Goal: Feedback & Contribution: Contribute content

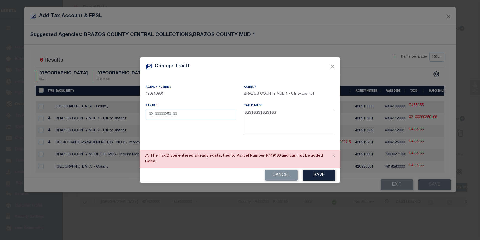
select select "100"
select select "10902"
select select "10"
select select "NonEscrow"
select select "100"
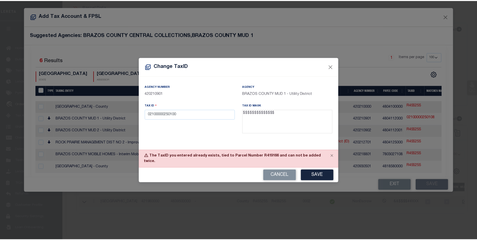
scroll to position [3, 0]
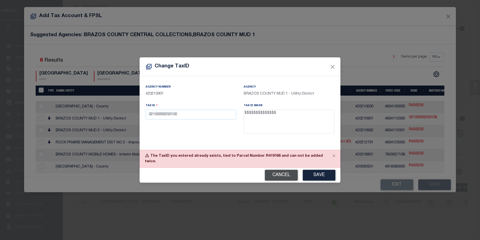
click at [280, 170] on button "Cancel" at bounding box center [281, 175] width 33 height 11
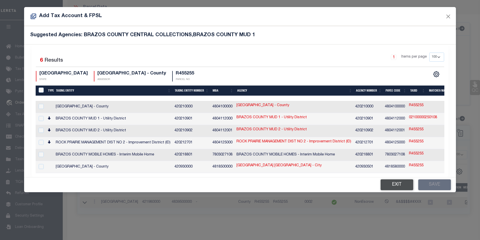
click at [403, 181] on button "Exit" at bounding box center [397, 184] width 33 height 11
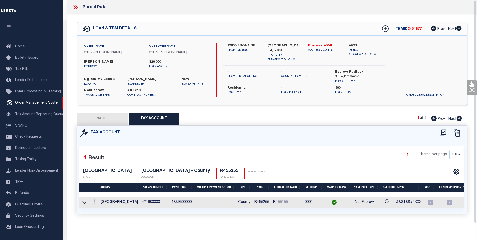
scroll to position [0, 0]
click at [72, 7] on icon at bounding box center [75, 7] width 7 height 7
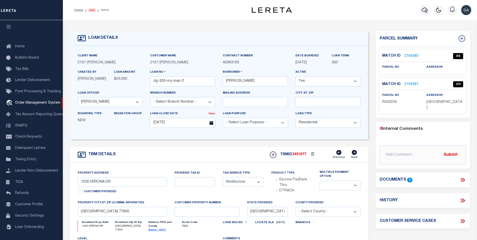
click at [92, 10] on link "OMS" at bounding box center [91, 10] width 7 height 3
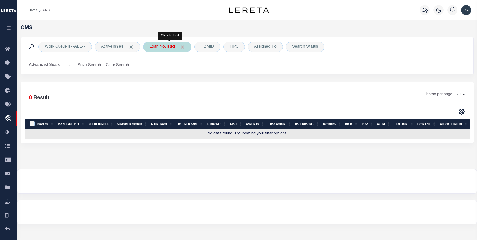
click at [164, 44] on div "Loan No. is dg" at bounding box center [167, 46] width 48 height 11
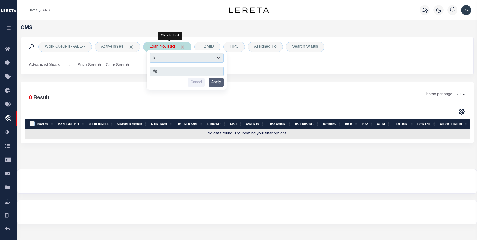
click at [168, 60] on select "Is Contains" at bounding box center [187, 58] width 74 height 10
select select "c"
click at [151, 53] on select "Is Contains" at bounding box center [187, 58] width 74 height 10
click at [217, 83] on input "Apply" at bounding box center [216, 82] width 15 height 8
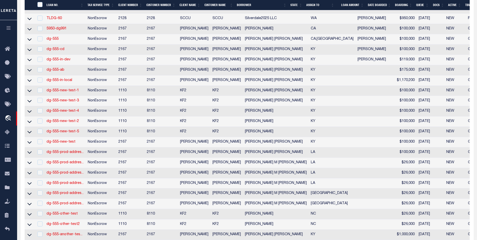
scroll to position [247, 0]
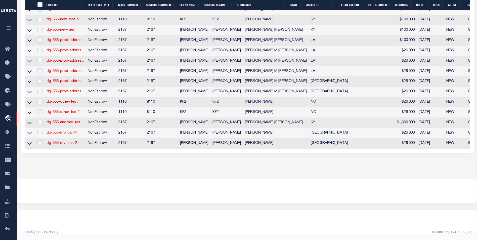
click at [69, 131] on link "dg-555-my-loan-1" at bounding box center [61, 133] width 31 height 4
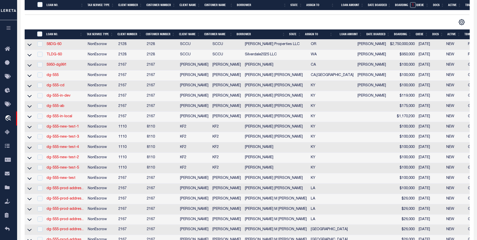
type input "dg-555-my-loan-1"
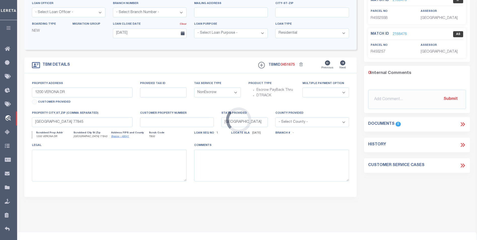
select select "10902"
select select
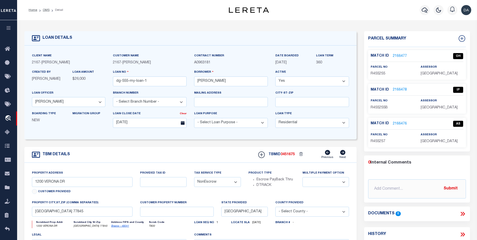
click at [403, 56] on link "2166477" at bounding box center [400, 56] width 14 height 5
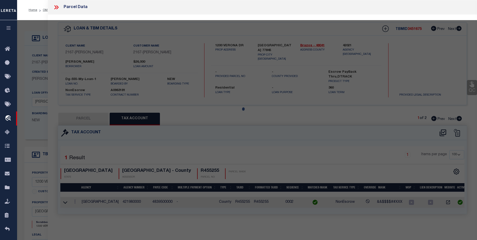
select select "AS"
checkbox input "false"
select select "OH"
type input "[DATE]"
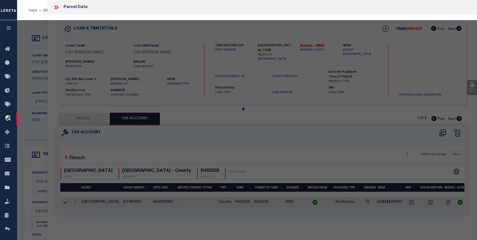
type textarea "some reason"
checkbox input "false"
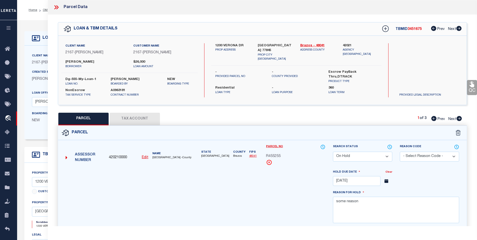
click at [128, 118] on button "Tax Account" at bounding box center [135, 119] width 50 height 13
select select "100"
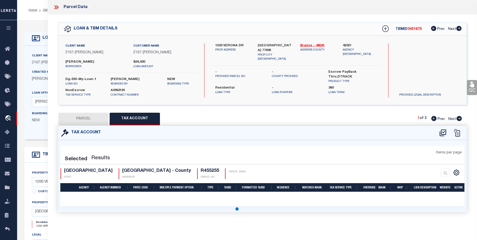
select select "100"
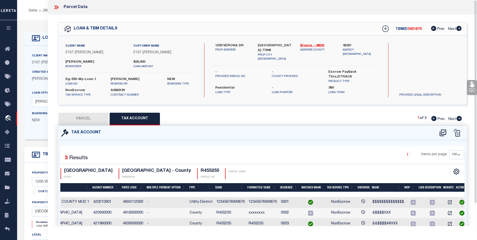
click at [56, 7] on icon at bounding box center [55, 7] width 2 height 4
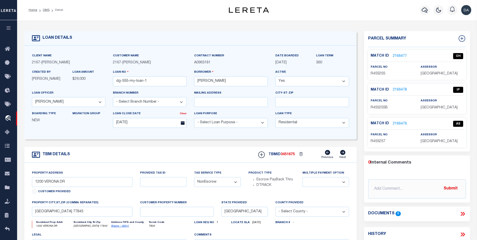
click at [9, 29] on icon "button" at bounding box center [9, 28] width 6 height 5
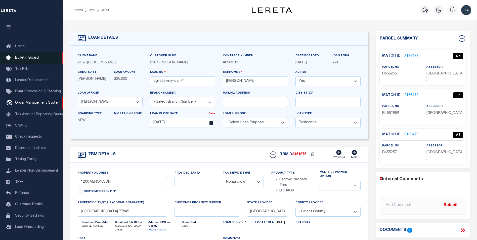
click at [33, 57] on span "Bulletin Board" at bounding box center [27, 58] width 24 height 4
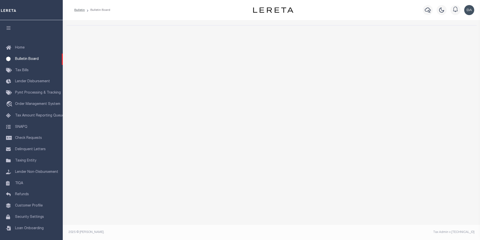
select select "50"
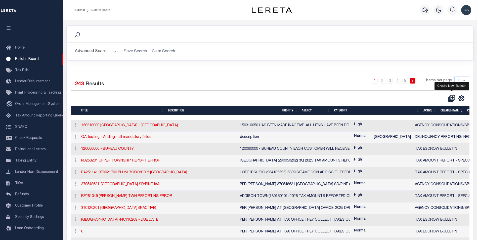
click at [451, 99] on icon at bounding box center [451, 98] width 7 height 7
checkbox input "false"
checkbox input "true"
select select
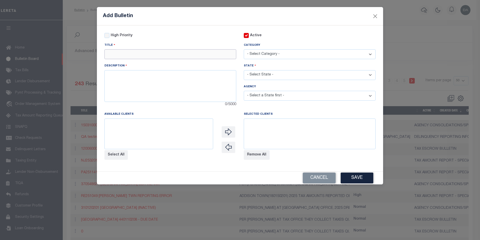
click at [161, 53] on input "text" at bounding box center [171, 54] width 132 height 10
type input "Test Buletin"
click at [143, 84] on textarea at bounding box center [171, 86] width 132 height 32
type textarea "this is my test"
click at [303, 56] on select "- Select Category - AGENCY CONSOLIDATIONS/SPLITS/INACTIVE DELINQUENCY REPORTING…" at bounding box center [310, 54] width 132 height 10
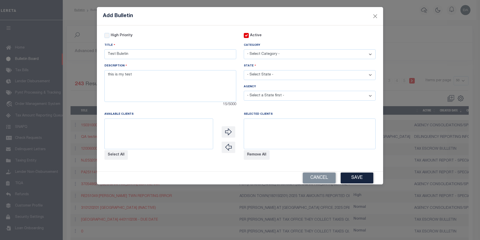
select select "100"
click at [244, 50] on select "- Select Category - AGENCY CONSOLIDATIONS/SPLITS/INACTIVE DELINQUENCY REPORTING…" at bounding box center [310, 54] width 132 height 10
click at [275, 74] on select "- Select State - AK AL AR AZ CA CO CT DC DE FL GA GU HI IA ID IL IN KS KY LA MA…" at bounding box center [310, 75] width 132 height 10
select select "[GEOGRAPHIC_DATA]"
click at [244, 70] on select "- Select State - AK AL AR AZ CA CO CT DC DE FL GA GU HI IA ID IL IN KS KY LA MA…" at bounding box center [310, 75] width 132 height 10
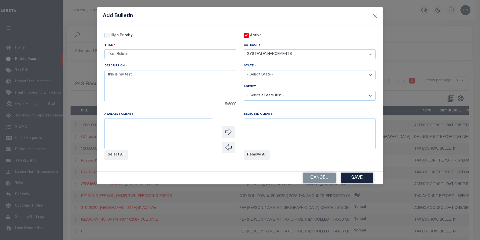
select select
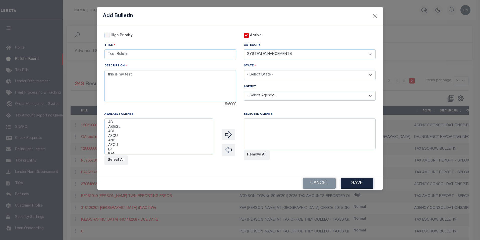
click at [274, 99] on select "- Select Agency - ADAMS GARDEN IRR DIST #19 ADDICKS UD AIRPORT ROAD MUD ALAMO C…" at bounding box center [310, 96] width 132 height 10
select select "7803021065"
click at [244, 91] on select "- Select Agency - ADAMS GARDEN IRR DIST #19 ADDICKS UD AIRPORT ROAD MUD ALAMO C…" at bounding box center [310, 96] width 132 height 10
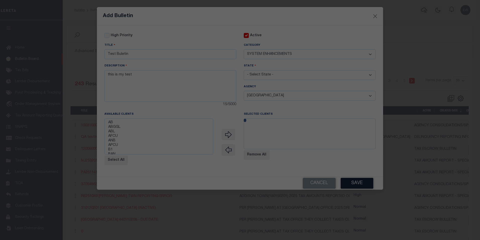
select select
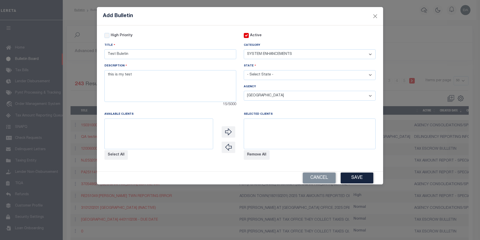
click at [277, 97] on select "- Select Agency - ADAMS GARDEN IRR DIST #19 ADDICKS UD AIRPORT ROAD MUD ALAMO C…" at bounding box center [310, 96] width 132 height 10
select select "4806120002"
click at [244, 91] on select "- Select Agency - ADAMS GARDEN IRR DIST #19 ADDICKS UD AIRPORT ROAD MUD ALAMO C…" at bounding box center [310, 96] width 132 height 10
select select
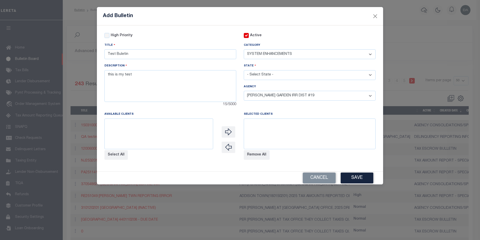
click at [265, 96] on select "- Select Agency - ADAMS GARDEN IRR DIST #19 ADDICKS UD AIRPORT ROAD MUD ALAMO C…" at bounding box center [310, 96] width 132 height 10
select select "4800100000"
click at [244, 91] on select "- Select Agency - ADAMS GARDEN IRR DIST #19 ADDICKS UD AIRPORT ROAD MUD ALAMO C…" at bounding box center [310, 96] width 132 height 10
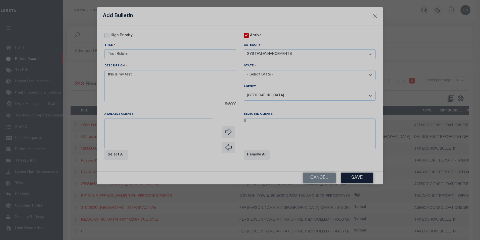
select select
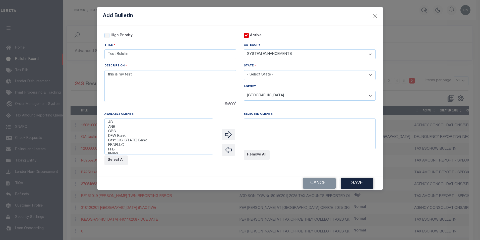
select select "1085"
click at [136, 142] on option "East [US_STATE] Bank" at bounding box center [159, 140] width 102 height 5
click at [111, 163] on button "Select All" at bounding box center [116, 160] width 23 height 10
select select
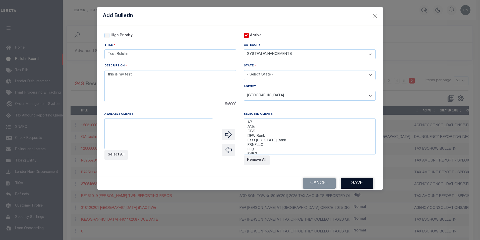
click at [366, 186] on button "Save" at bounding box center [357, 183] width 33 height 11
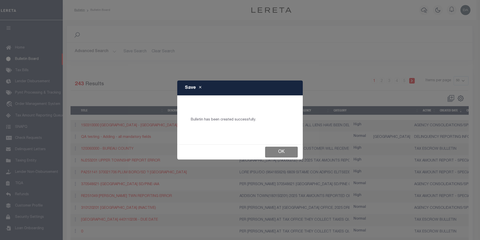
click at [279, 151] on button "Ok" at bounding box center [281, 152] width 33 height 11
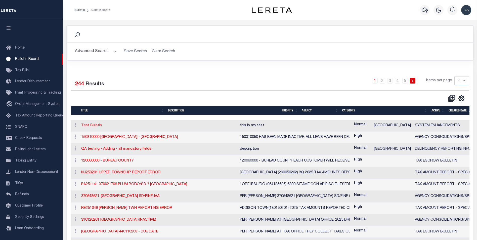
click at [94, 126] on link "Test Buletin" at bounding box center [91, 126] width 21 height 4
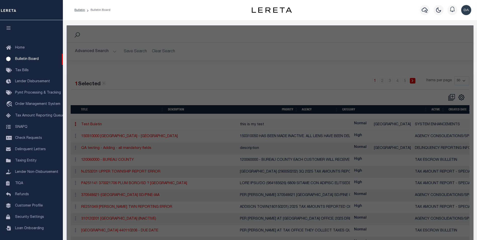
checkbox input "false"
checkbox input "true"
type input "Test Buletin"
select select "100"
type textarea "this is my test"
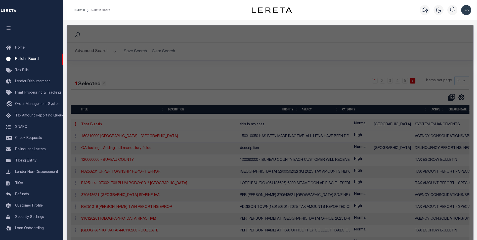
select select "[GEOGRAPHIC_DATA]"
select select
select select "4800100000"
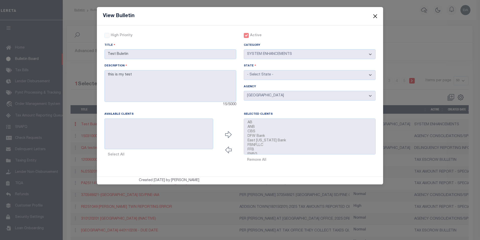
click at [375, 17] on button "Close" at bounding box center [375, 16] width 7 height 7
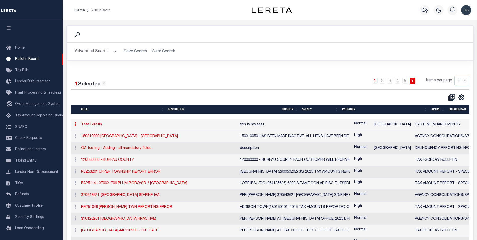
click at [250, 87] on div "1 2 3 4 5 Items per page 10 25 50 100" at bounding box center [320, 82] width 297 height 13
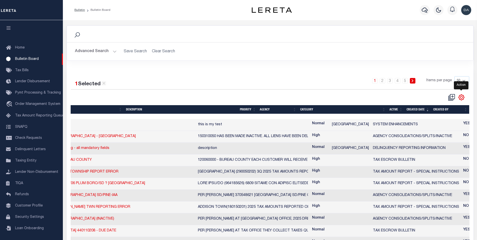
click at [462, 101] on icon "" at bounding box center [461, 97] width 7 height 7
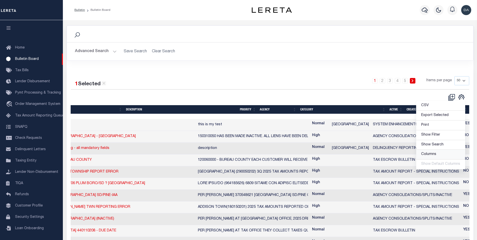
click at [433, 155] on span "Columns" at bounding box center [428, 154] width 15 height 4
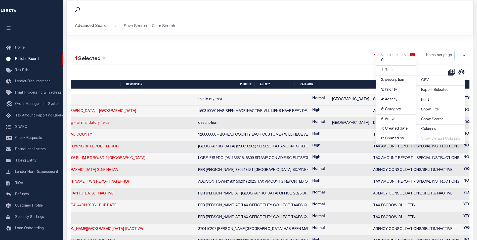
scroll to position [0, 0]
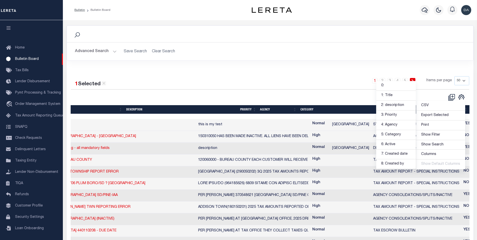
click at [324, 88] on div "1 2 3 4 5 Items per page 10 25 50 100" at bounding box center [320, 82] width 297 height 13
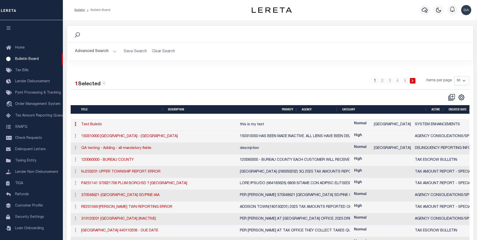
click at [75, 125] on icon at bounding box center [76, 124] width 2 height 4
click at [81, 148] on link "History" at bounding box center [85, 148] width 24 height 8
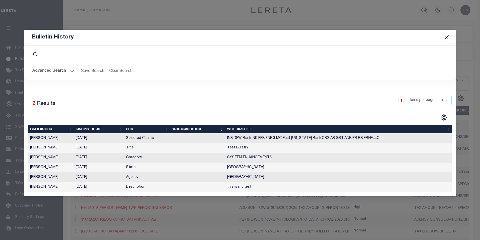
click at [44, 130] on th "Last updated by" at bounding box center [51, 129] width 46 height 9
click at [70, 128] on th "Last updated by" at bounding box center [51, 129] width 46 height 9
click at [63, 128] on th "Last updated by" at bounding box center [51, 129] width 46 height 9
click at [81, 117] on div at bounding box center [134, 117] width 212 height 7
